Goal: Find specific page/section: Find specific page/section

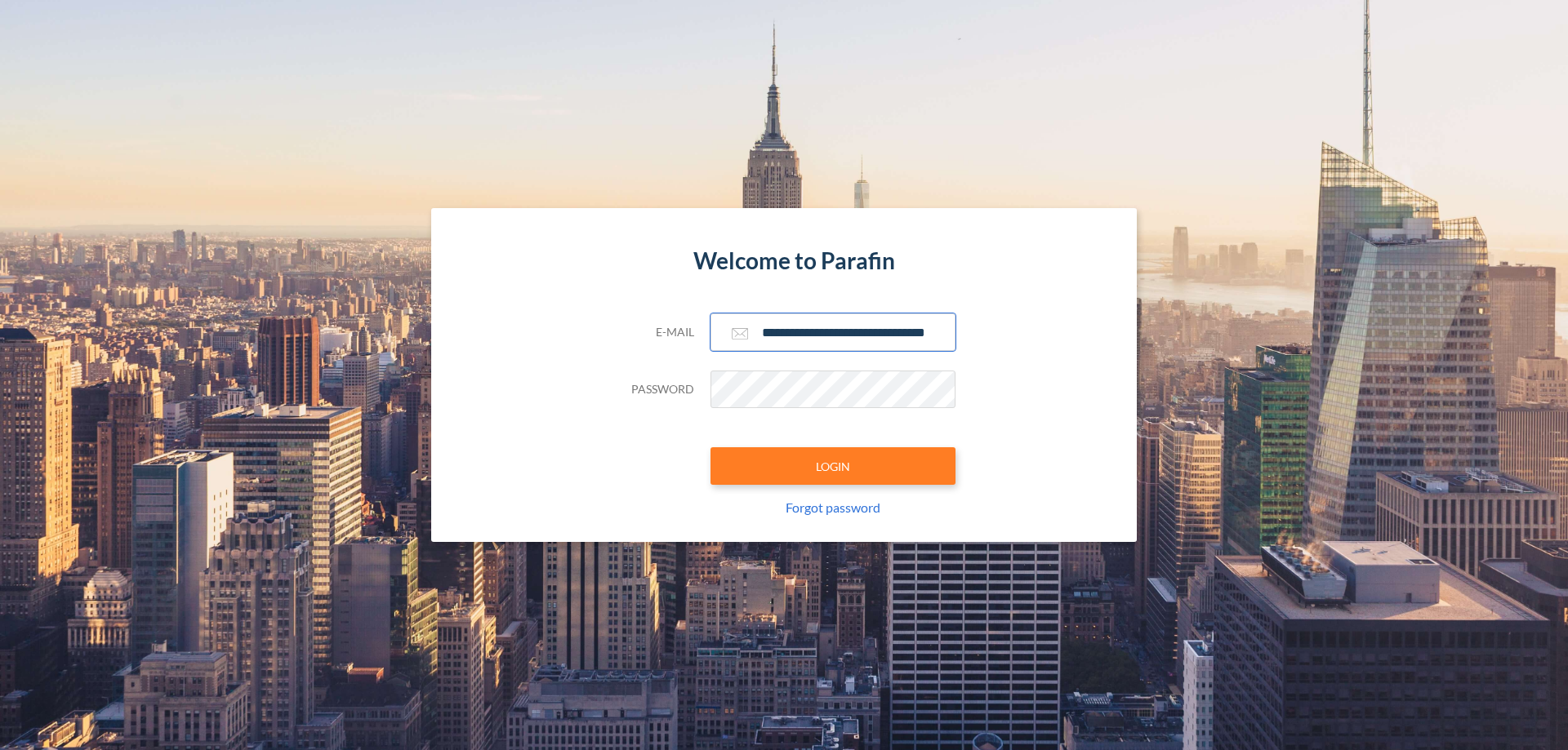
type input "**********"
click at [833, 466] on button "LOGIN" at bounding box center [833, 466] width 245 height 38
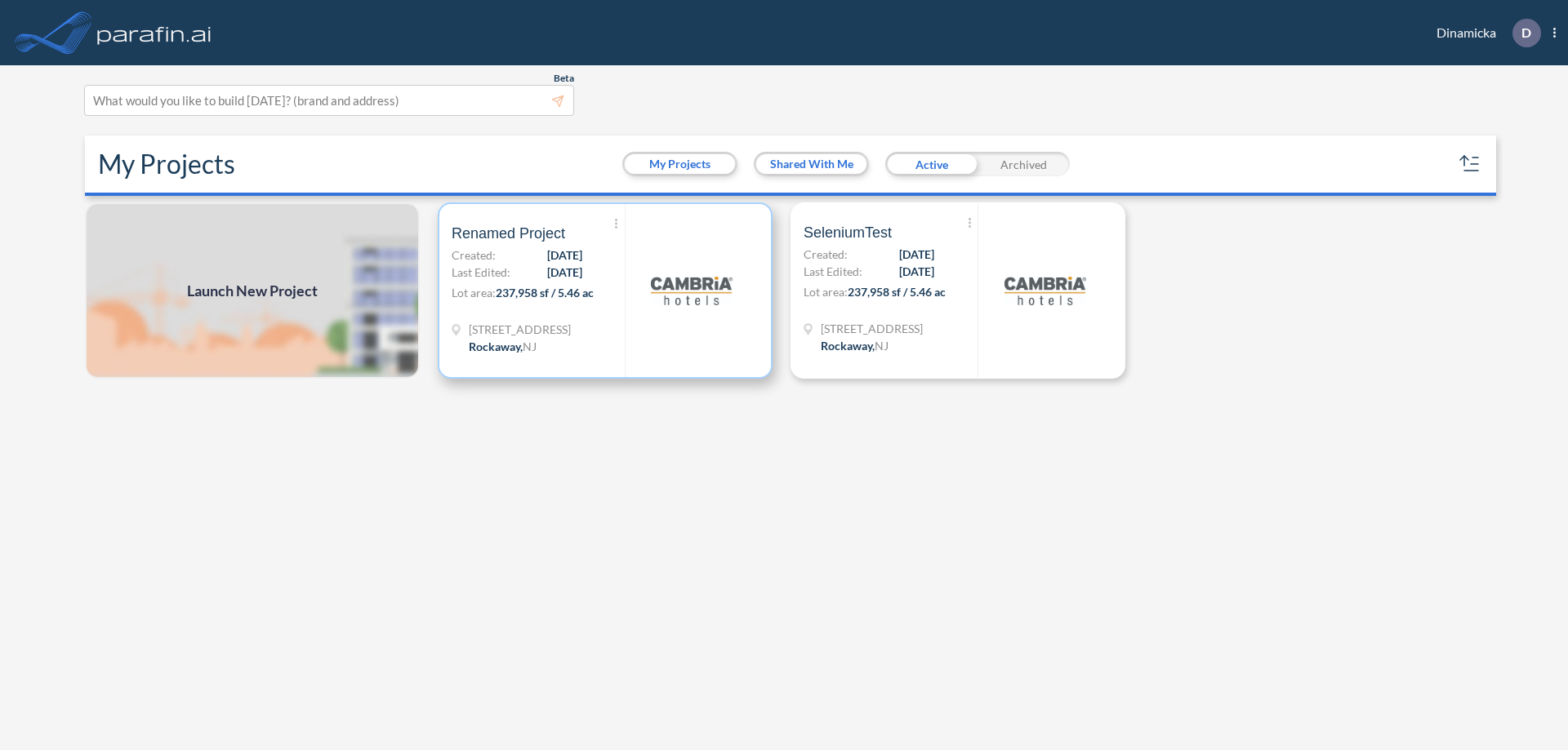
scroll to position [4, 0]
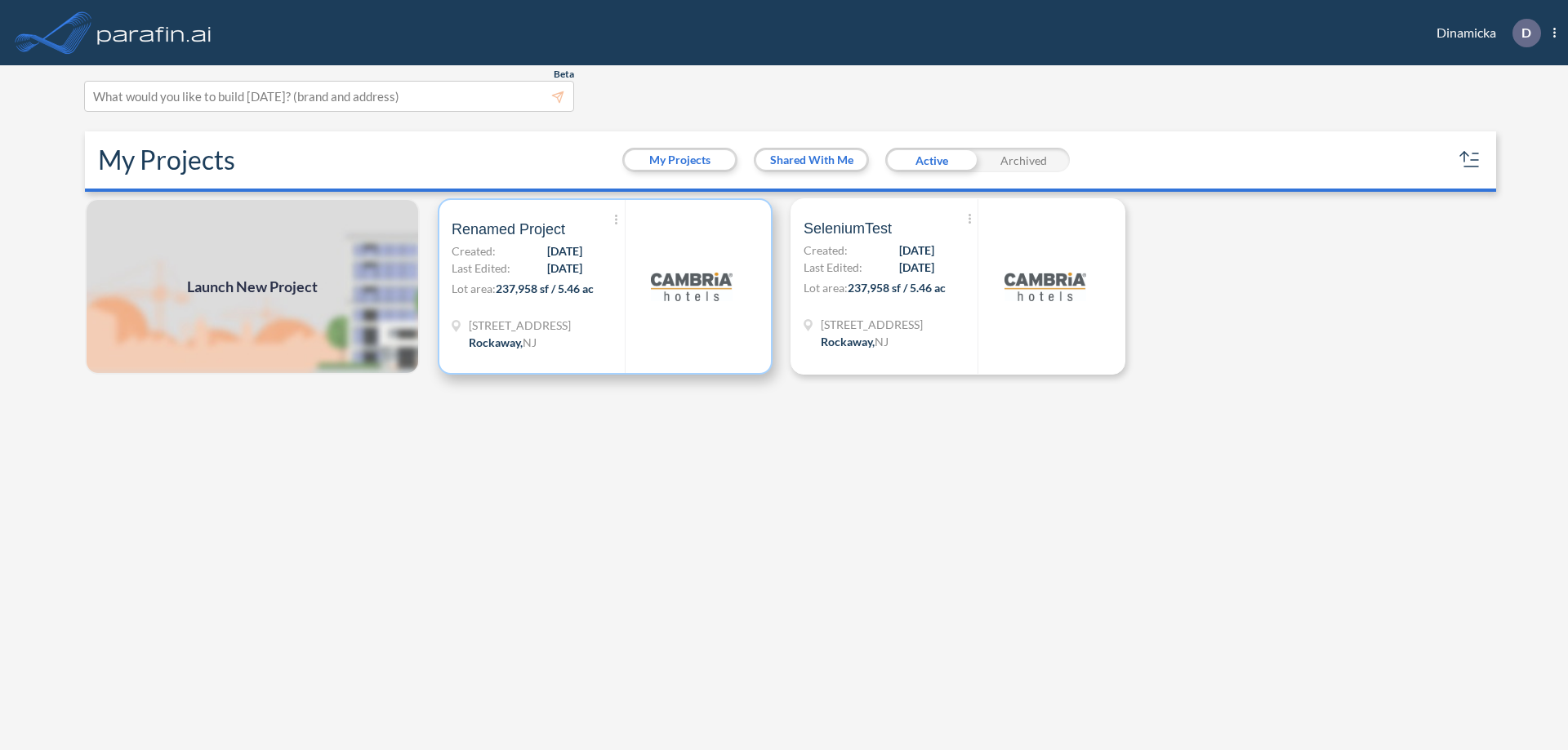
click at [605, 286] on p "Lot area: 237,958 sf / 5.46 ac" at bounding box center [538, 291] width 174 height 24
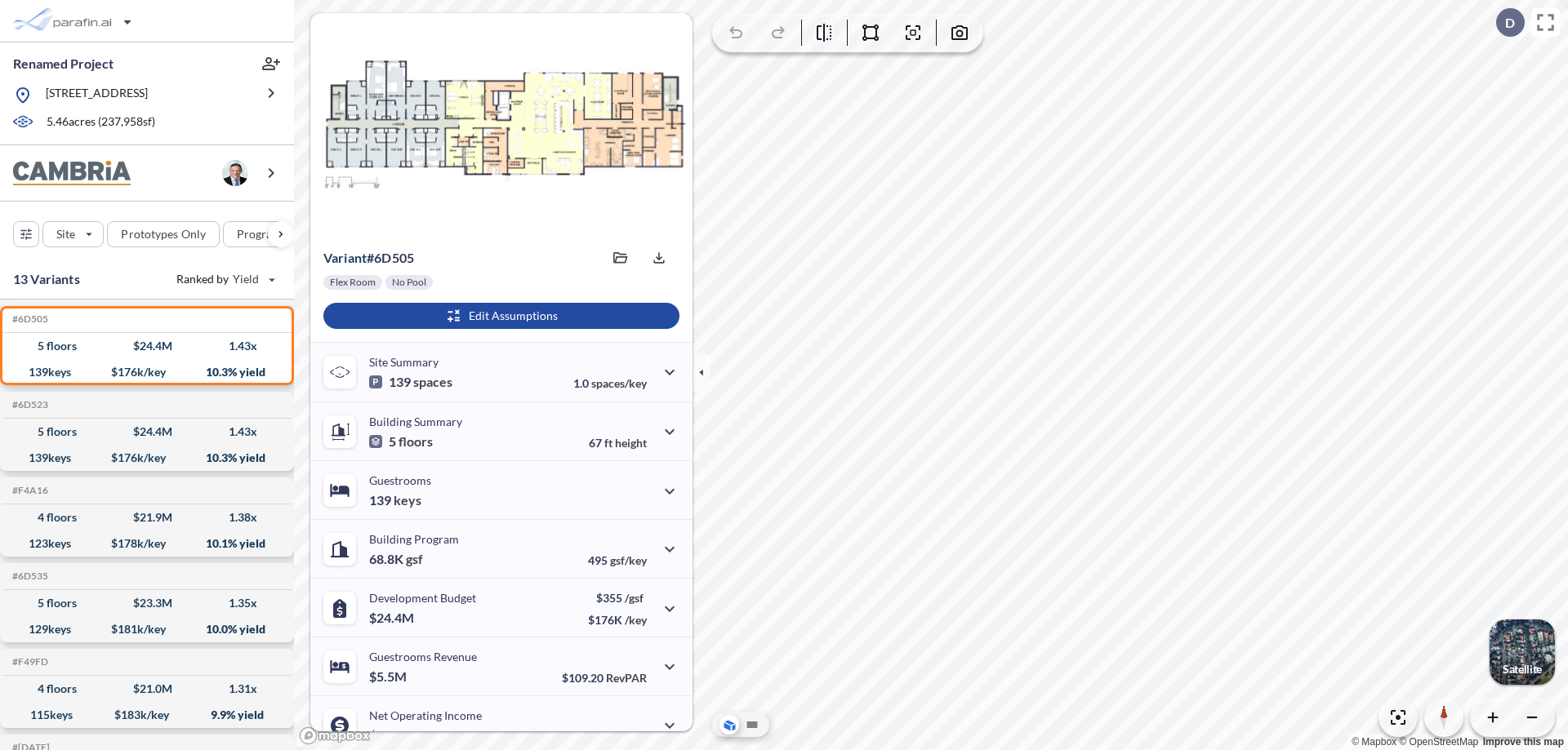
scroll to position [83, 0]
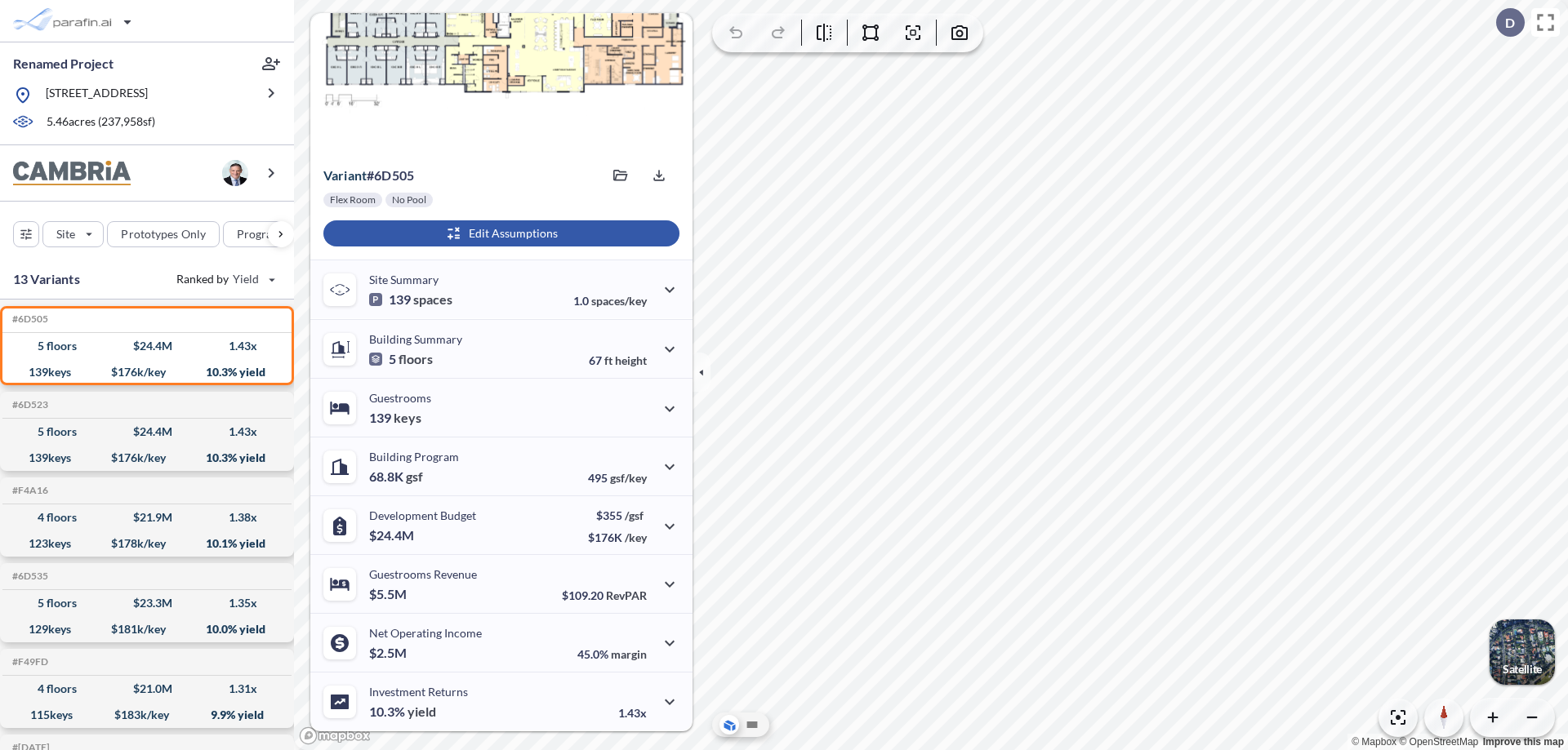
click at [499, 233] on div "button" at bounding box center [500, 233] width 356 height 26
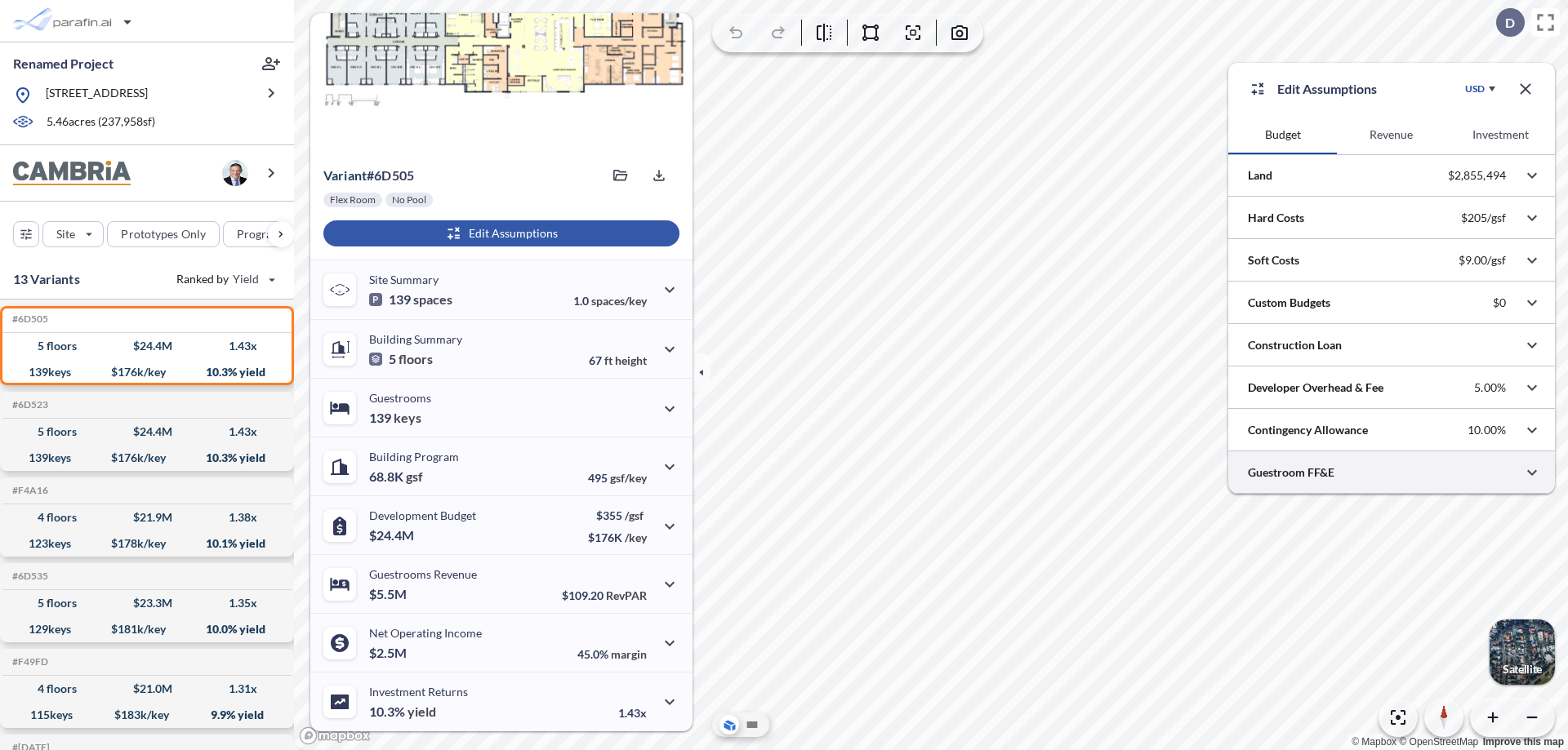
click at [1392, 472] on div at bounding box center [1391, 471] width 327 height 41
